Goal: Task Accomplishment & Management: Manage account settings

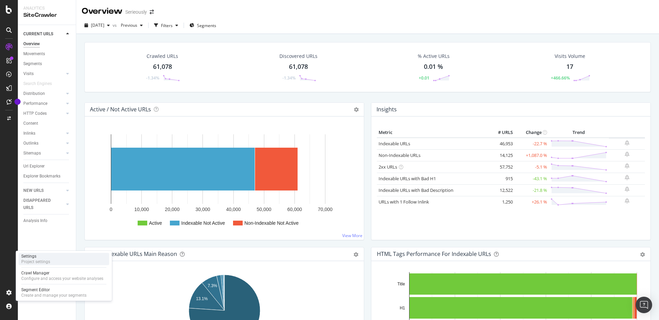
click at [47, 263] on div "Project settings" at bounding box center [35, 261] width 29 height 5
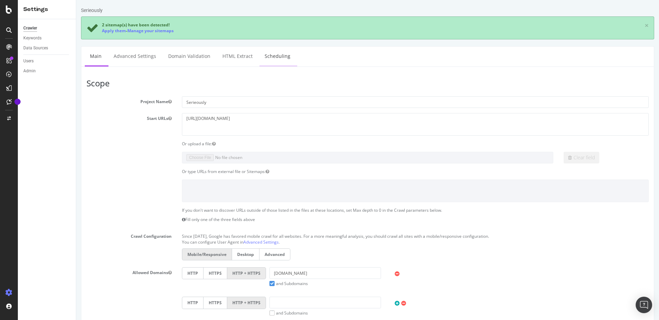
click at [275, 61] on link "Scheduling" at bounding box center [277, 56] width 36 height 19
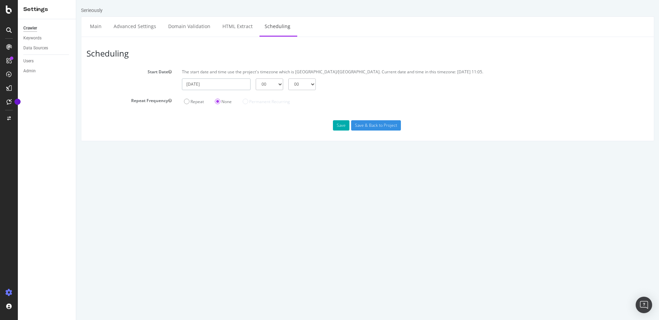
click at [216, 85] on input "[DATE]" at bounding box center [216, 85] width 69 height 12
click at [238, 122] on td "3" at bounding box center [239, 121] width 17 height 10
type input "[DATE]"
click at [306, 84] on select "00 15 30 45" at bounding box center [301, 85] width 27 height 12
select select "15"
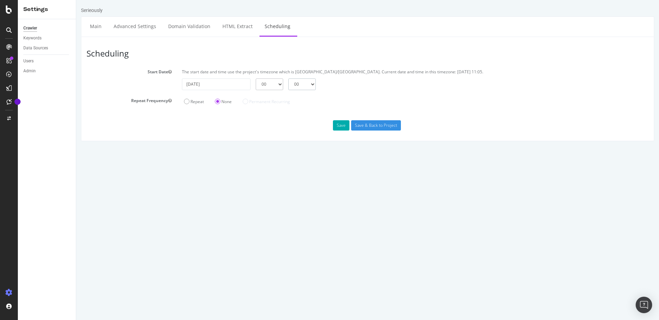
click at [288, 79] on select "00 15 30 45" at bounding box center [301, 85] width 27 height 12
click at [339, 124] on button "Save" at bounding box center [341, 125] width 16 height 10
